Goal: Task Accomplishment & Management: Manage account settings

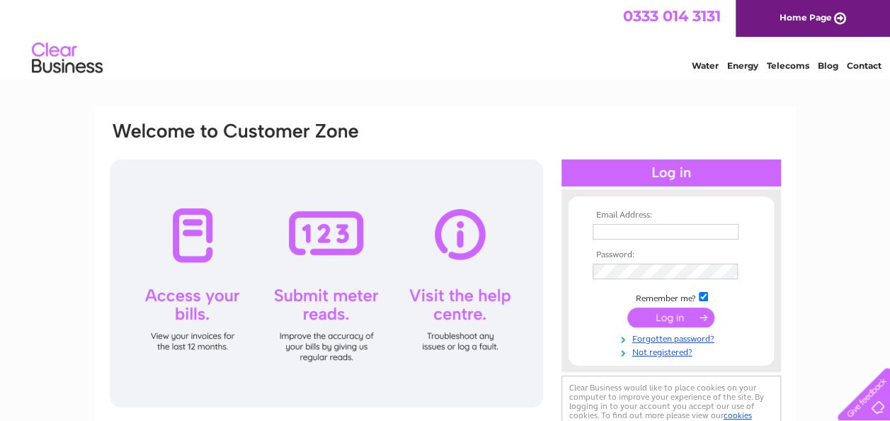
click at [622, 229] on input "text" at bounding box center [666, 232] width 146 height 16
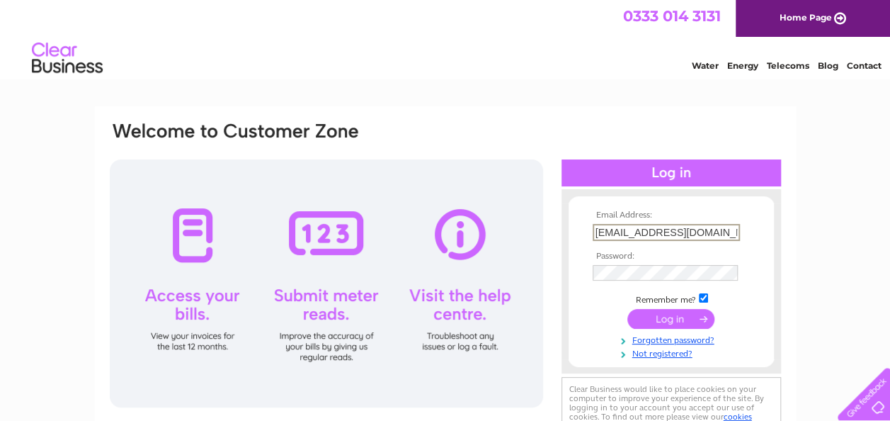
type input "[EMAIL_ADDRESS][DOMAIN_NAME]"
click at [680, 323] on input "submit" at bounding box center [670, 319] width 87 height 20
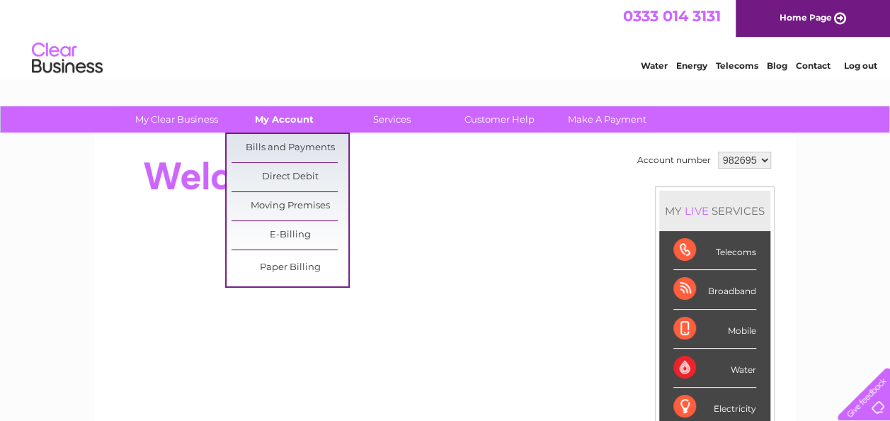
click at [292, 117] on link "My Account" at bounding box center [284, 119] width 117 height 26
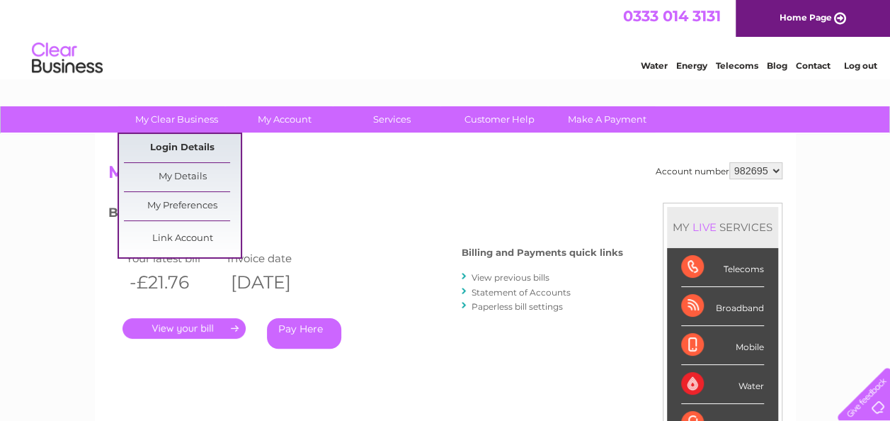
click at [184, 144] on link "Login Details" at bounding box center [182, 148] width 117 height 28
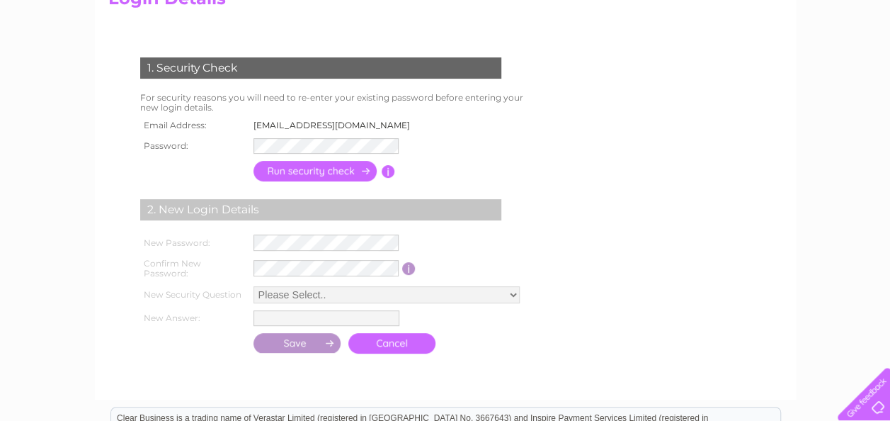
scroll to position [176, 0]
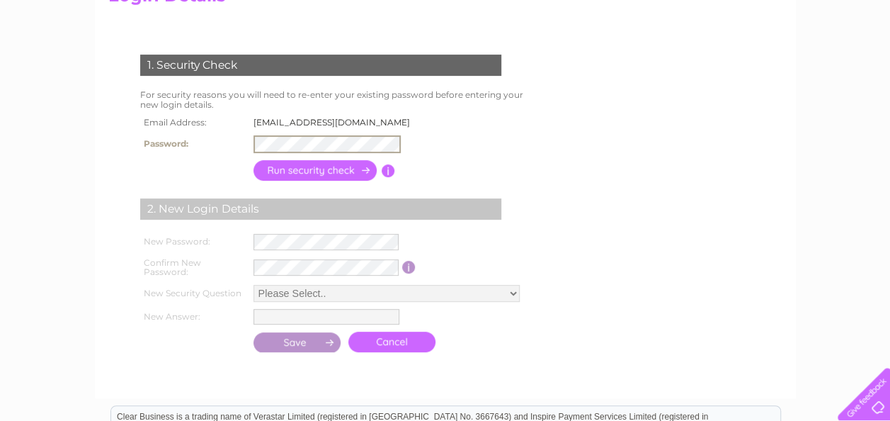
click at [331, 173] on input "button" at bounding box center [315, 170] width 125 height 21
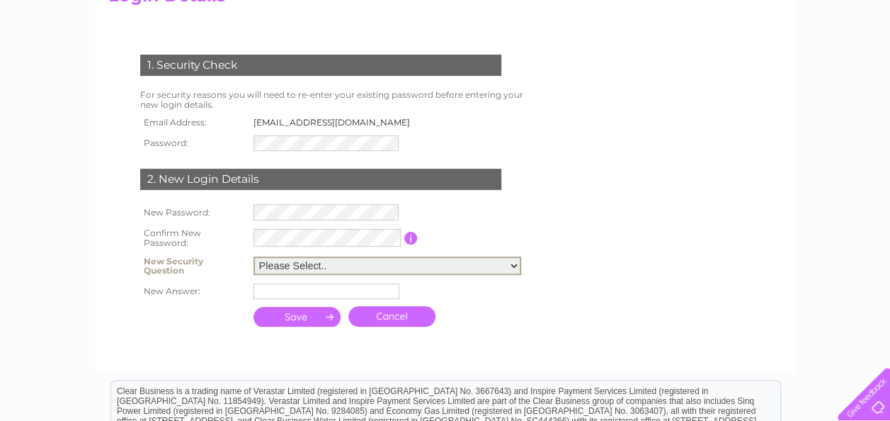
click at [340, 264] on select "Please Select.. In what town or city was your first job? In what town or city d…" at bounding box center [387, 265] width 268 height 18
select select "1"
click at [253, 256] on select "Please Select.. In what town or city was your first job? In what town or city d…" at bounding box center [387, 265] width 268 height 18
click at [337, 296] on input "text" at bounding box center [326, 291] width 146 height 16
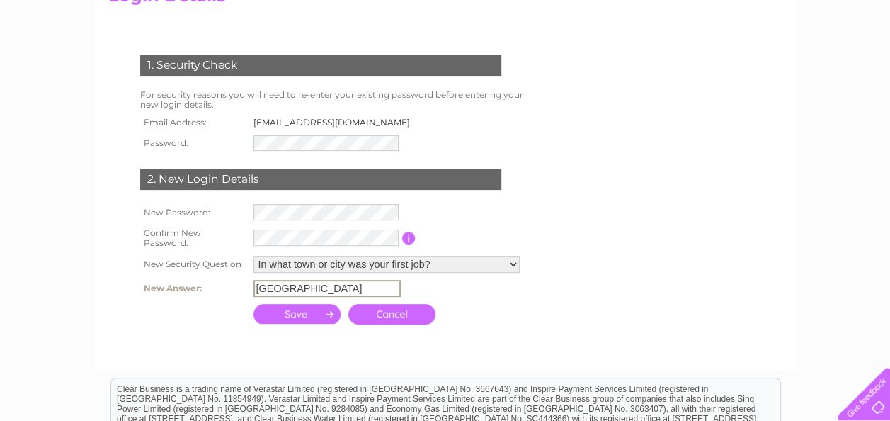
type input "Leeds"
click at [307, 315] on input "submit" at bounding box center [297, 312] width 88 height 20
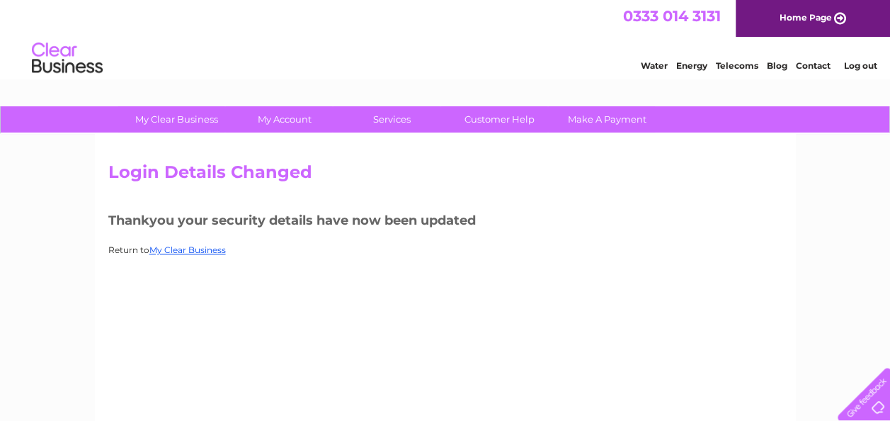
click at [858, 71] on li "Log out" at bounding box center [860, 66] width 42 height 18
click at [858, 65] on link "Log out" at bounding box center [859, 65] width 33 height 11
